Goal: Find specific page/section: Find specific page/section

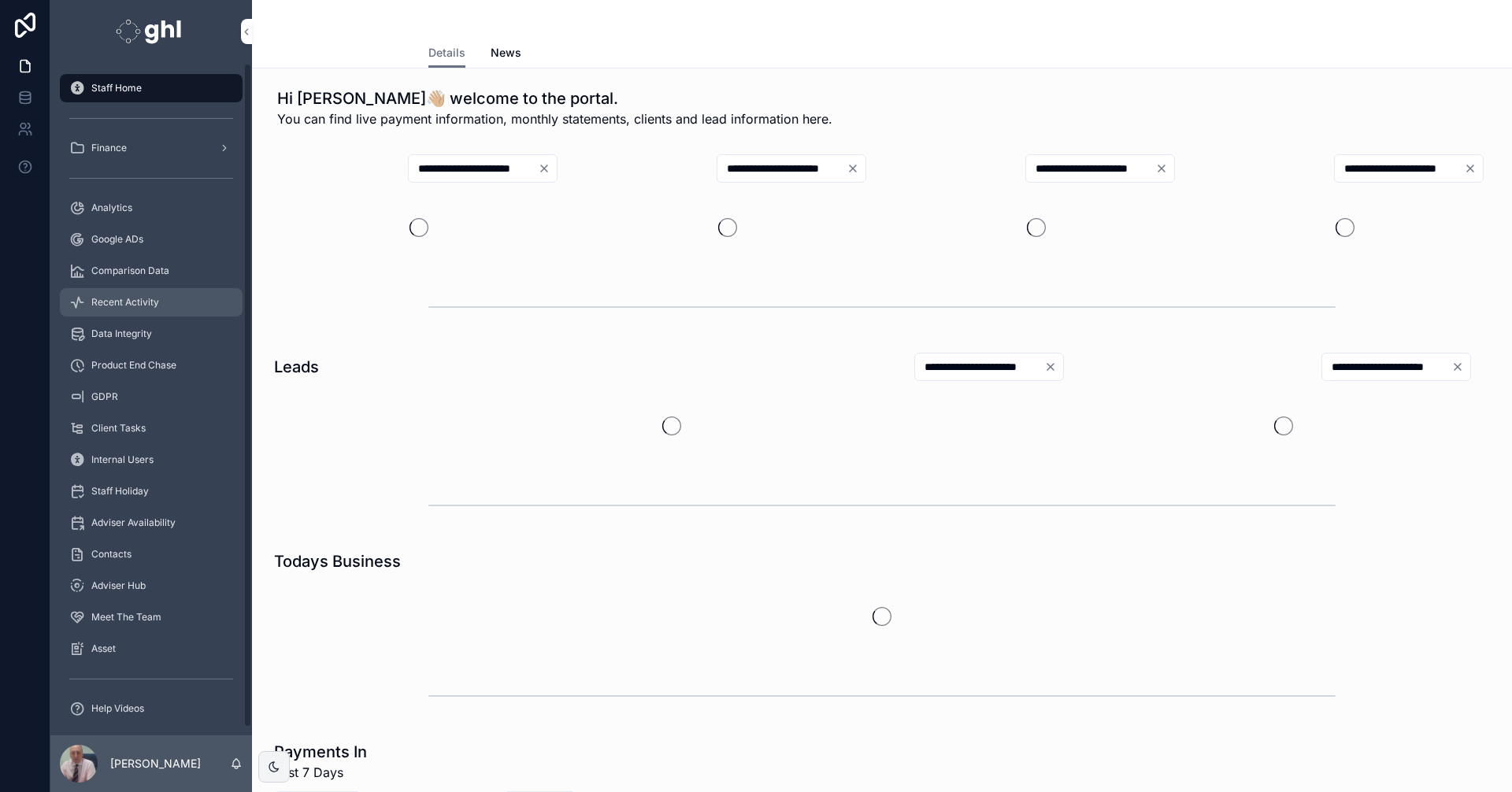
click at [124, 299] on span "Recent Activity" at bounding box center [124, 302] width 68 height 13
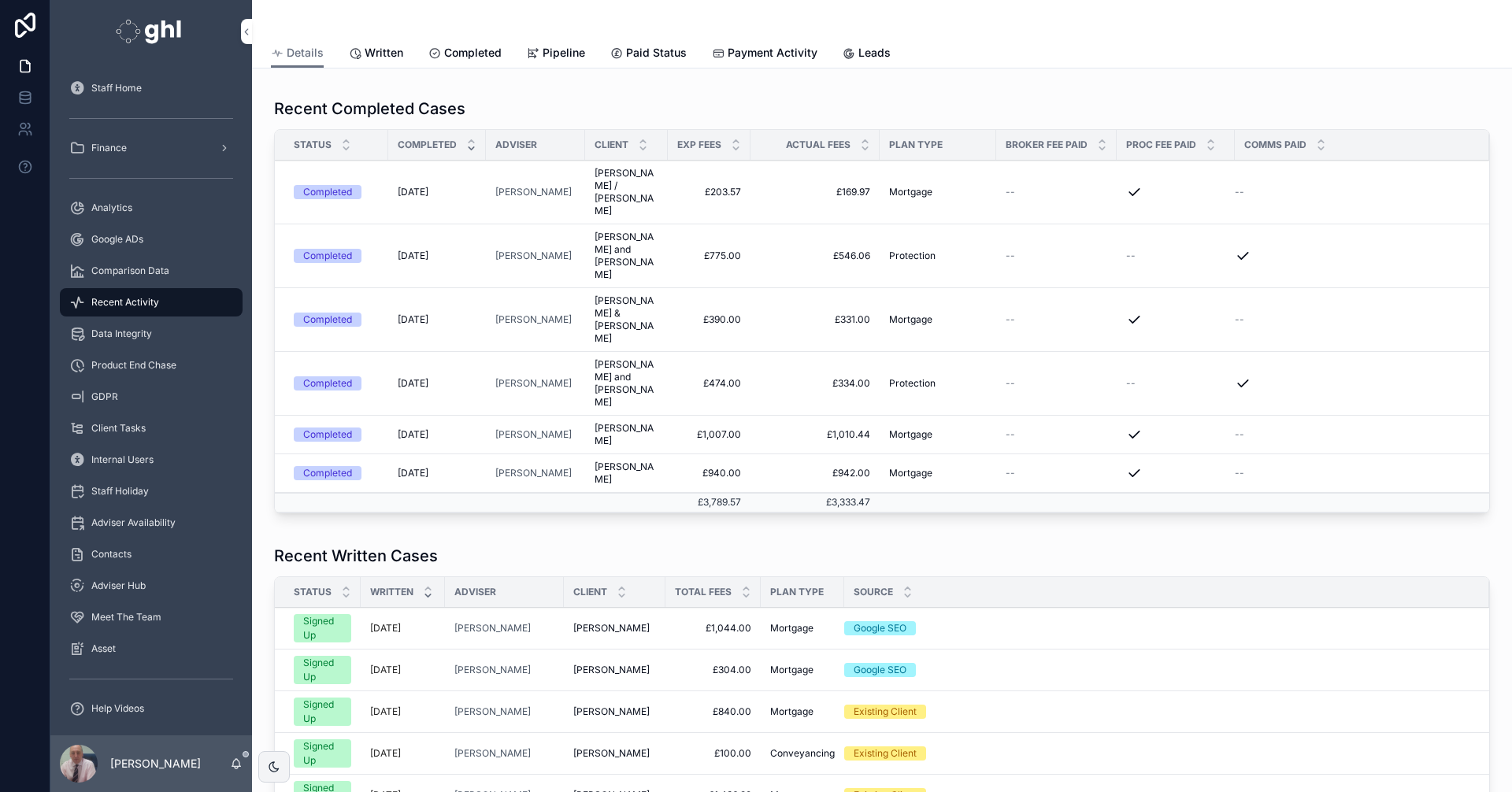
scroll to position [161, 0]
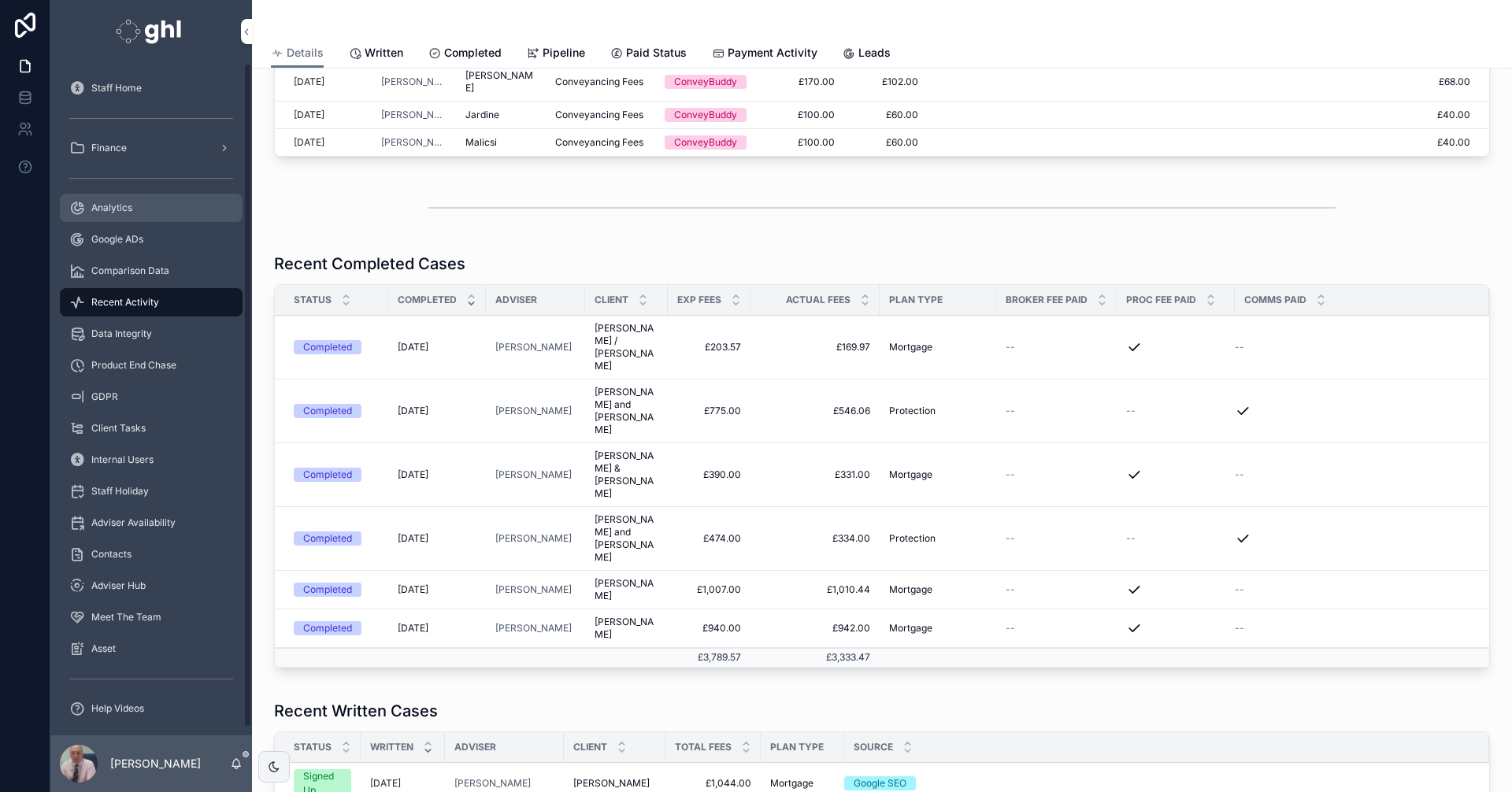
drag, startPoint x: 98, startPoint y: 208, endPoint x: 123, endPoint y: 207, distance: 25.0
click at [98, 208] on span "Analytics" at bounding box center [111, 208] width 41 height 13
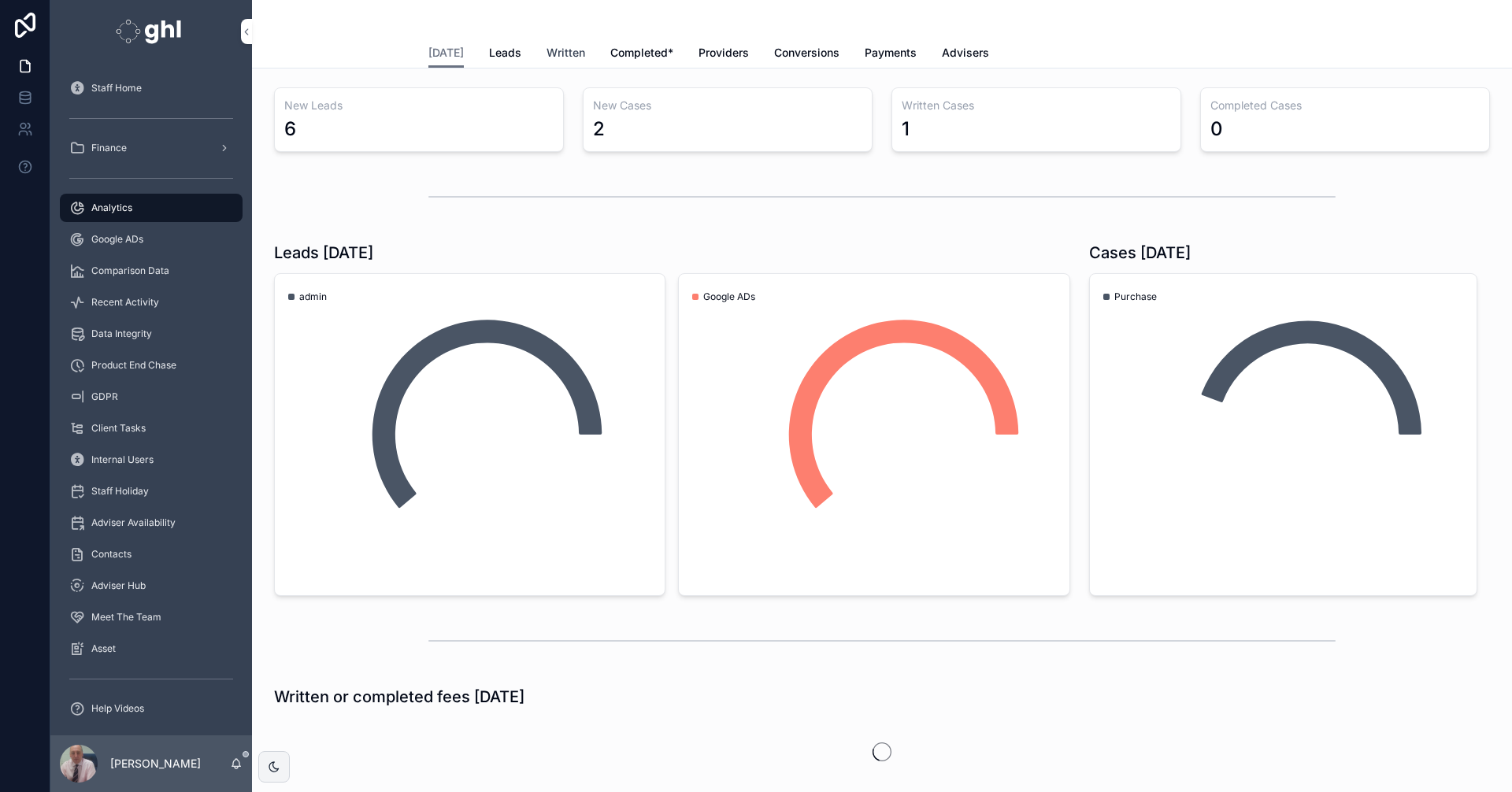
click at [549, 49] on span "Written" at bounding box center [566, 53] width 38 height 16
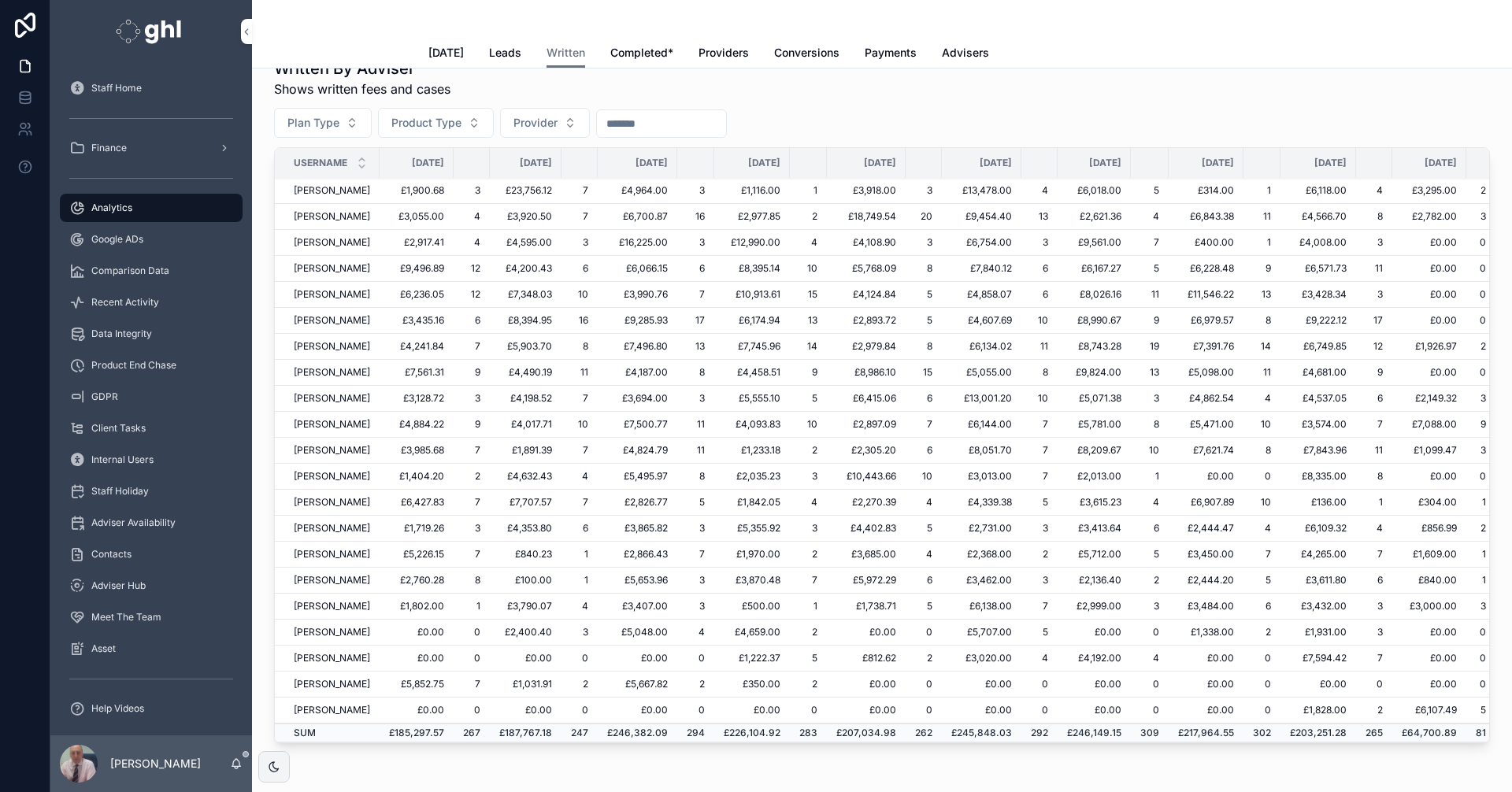
scroll to position [336, 0]
